Goal: Task Accomplishment & Management: Use online tool/utility

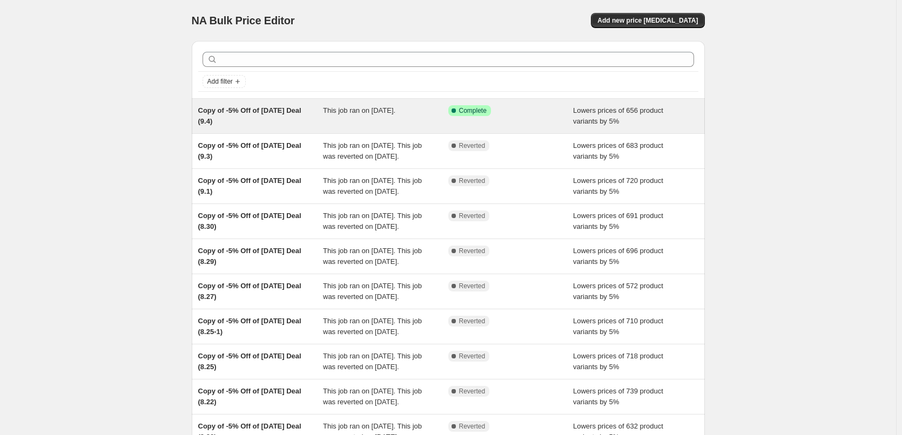
click at [509, 113] on div "Success Complete Complete" at bounding box center [502, 110] width 109 height 11
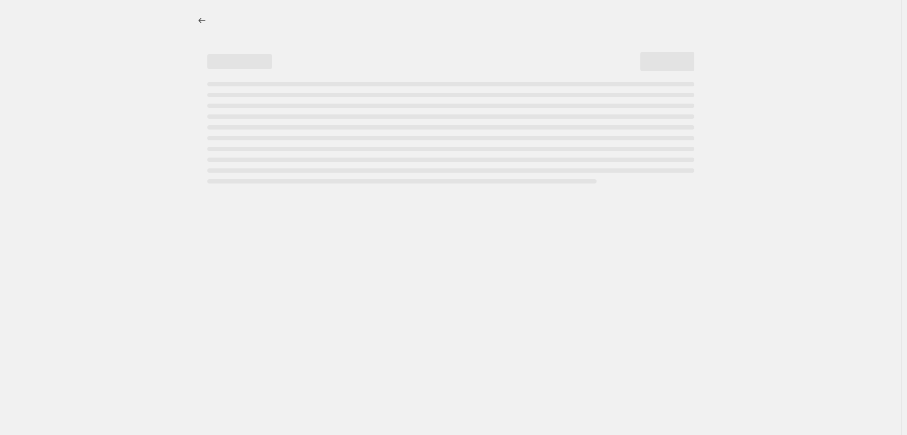
select select "percentage"
select select "pp"
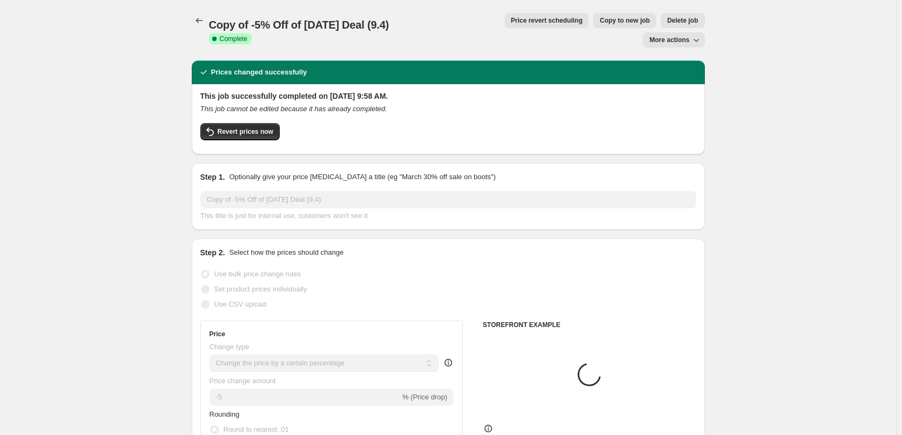
select select "collection"
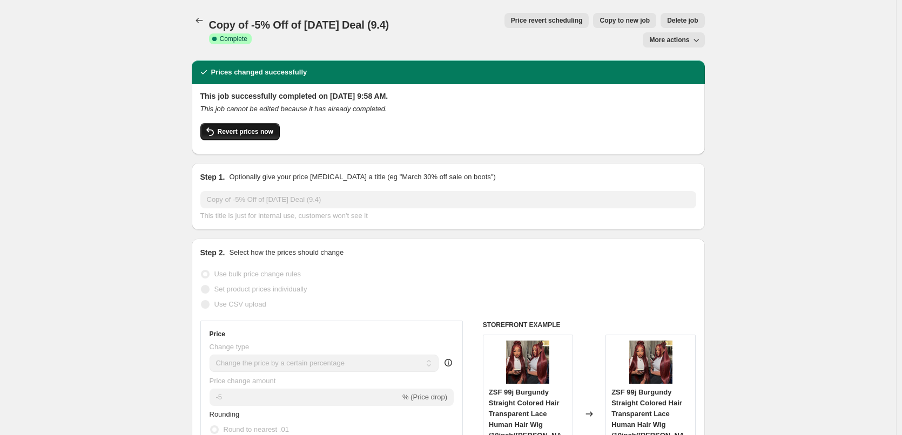
click at [254, 127] on span "Revert prices now" at bounding box center [246, 131] width 56 height 9
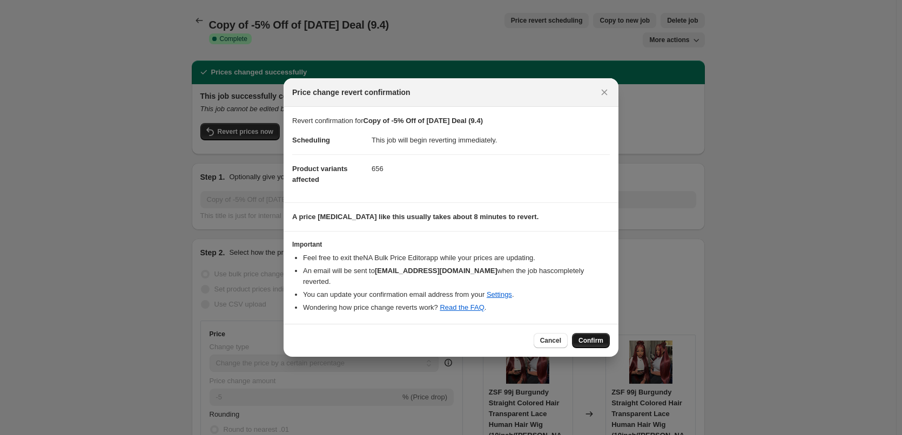
click at [599, 339] on span "Confirm" at bounding box center [590, 340] width 25 height 9
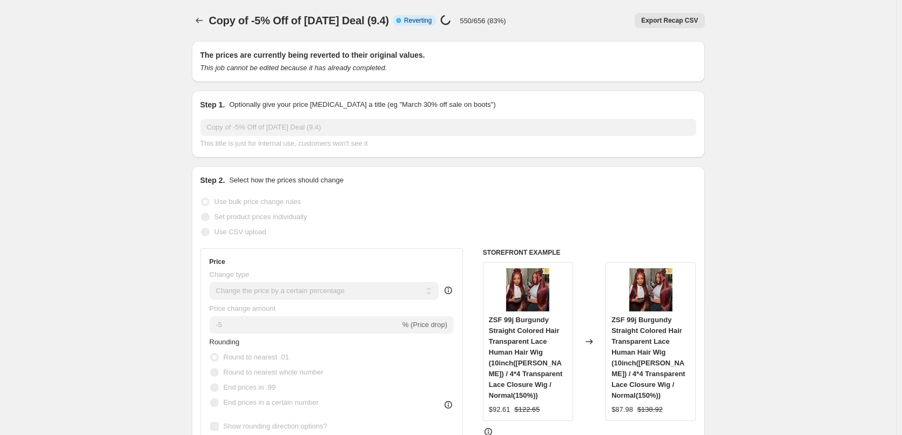
select select "percentage"
select select "pp"
select select "collection"
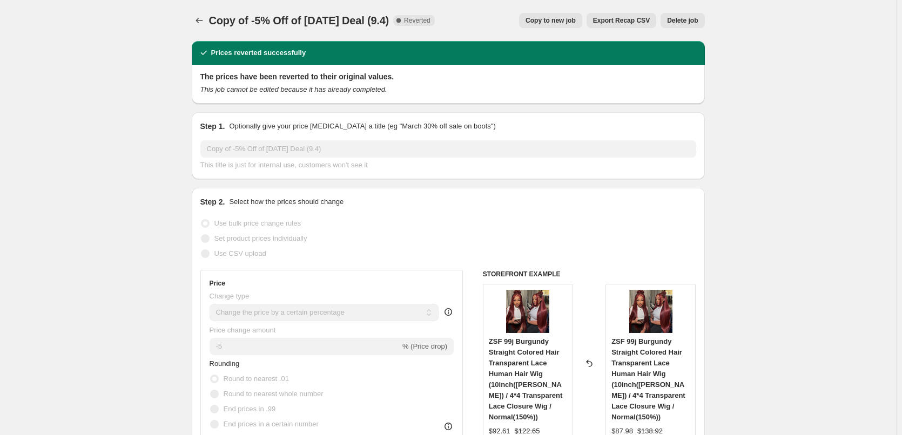
click at [572, 19] on span "Copy to new job" at bounding box center [550, 20] width 50 height 9
select select "percentage"
select select "pp"
select select "collection"
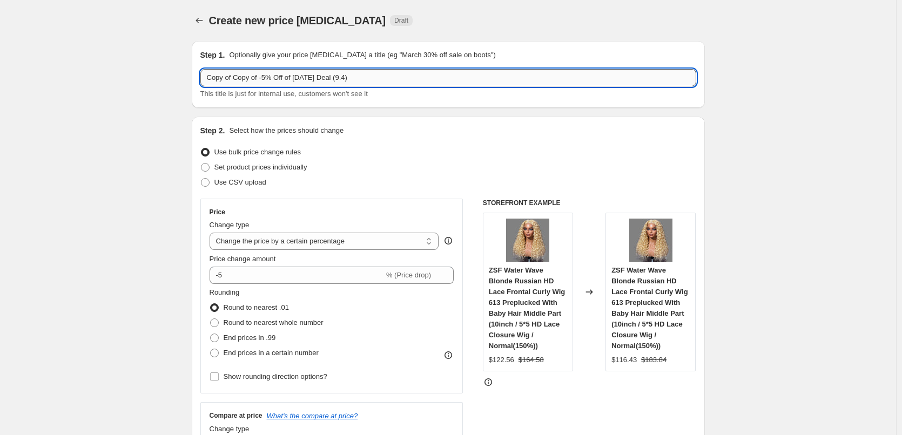
click at [235, 80] on input "Copy of Copy of -5% Off of [DATE] Deal (9.4)" at bounding box center [448, 77] width 496 height 17
drag, startPoint x: 235, startPoint y: 80, endPoint x: 316, endPoint y: 76, distance: 81.1
click at [316, 76] on input "Copy of -5% Off of [DATE] Deal (9.4)" at bounding box center [448, 77] width 496 height 17
type input "Copy of -5% Off of [DATE] Deal (9.6)"
drag, startPoint x: 780, startPoint y: 148, endPoint x: 910, endPoint y: 210, distance: 144.0
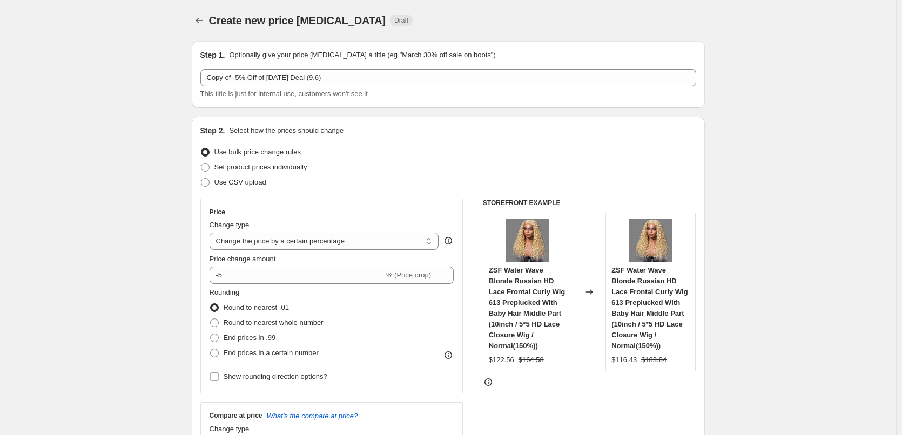
drag, startPoint x: 780, startPoint y: 149, endPoint x: 910, endPoint y: 210, distance: 143.3
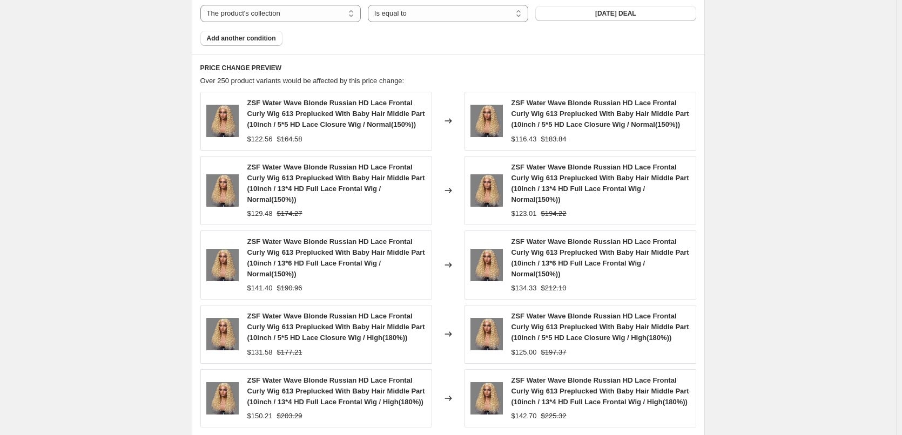
scroll to position [1019, 0]
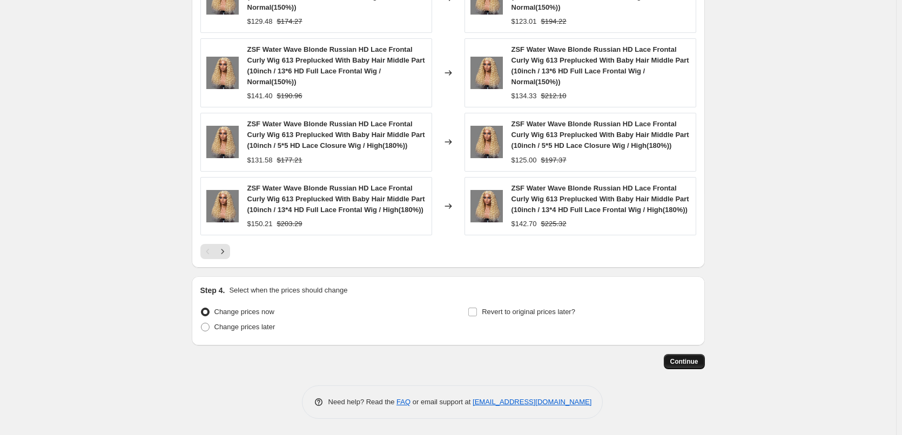
drag, startPoint x: 904, startPoint y: 127, endPoint x: 690, endPoint y: 364, distance: 318.5
click at [690, 364] on span "Continue" at bounding box center [684, 362] width 28 height 9
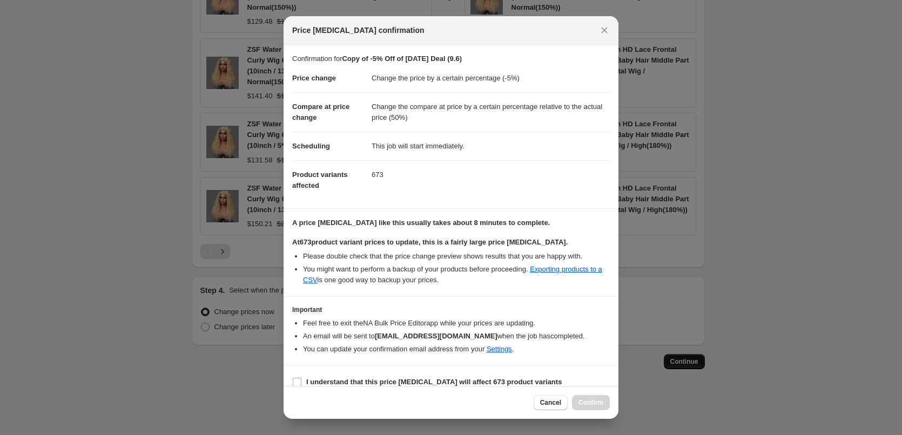
click at [298, 383] on input "I understand that this price [MEDICAL_DATA] will affect 673 product variants" at bounding box center [297, 382] width 9 height 9
checkbox input "true"
drag, startPoint x: 298, startPoint y: 383, endPoint x: 599, endPoint y: 405, distance: 302.1
click at [599, 405] on span "Confirm" at bounding box center [590, 403] width 25 height 9
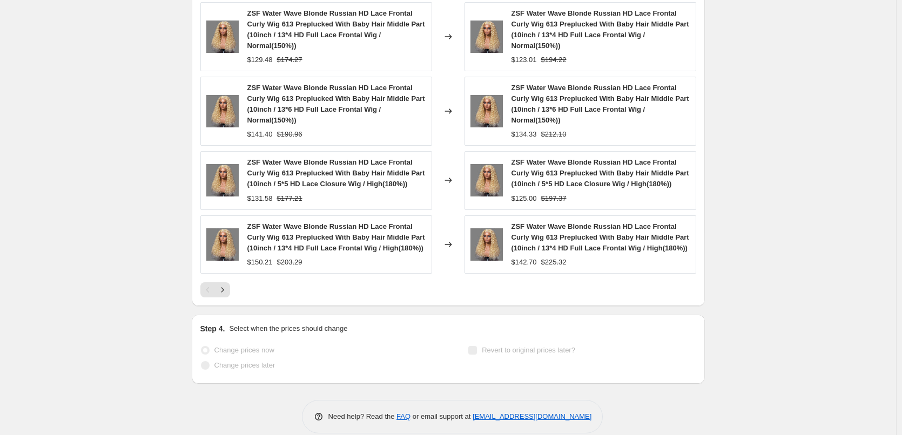
scroll to position [1047, 0]
drag, startPoint x: 906, startPoint y: 334, endPoint x: 904, endPoint y: 395, distance: 60.5
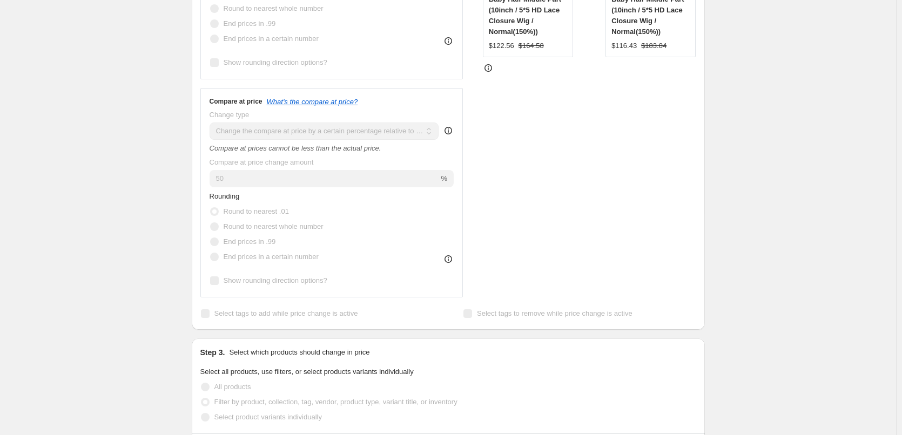
scroll to position [0, 0]
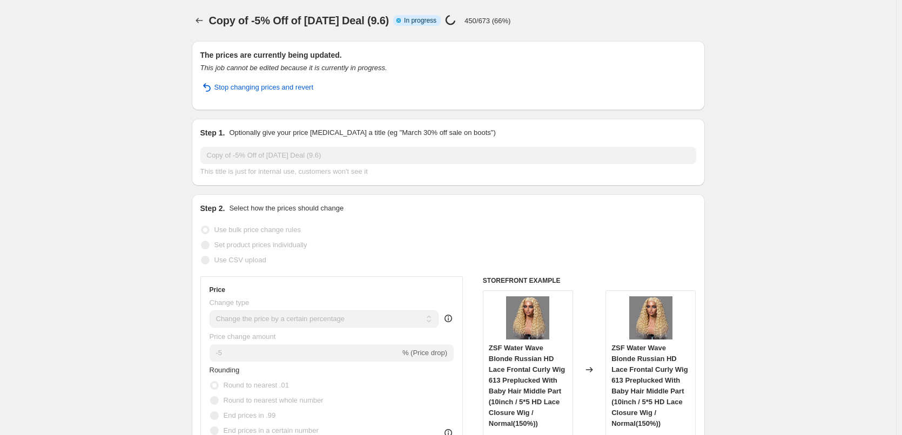
select select "percentage"
select select "pp"
select select "collection"
